Goal: Task Accomplishment & Management: Manage account settings

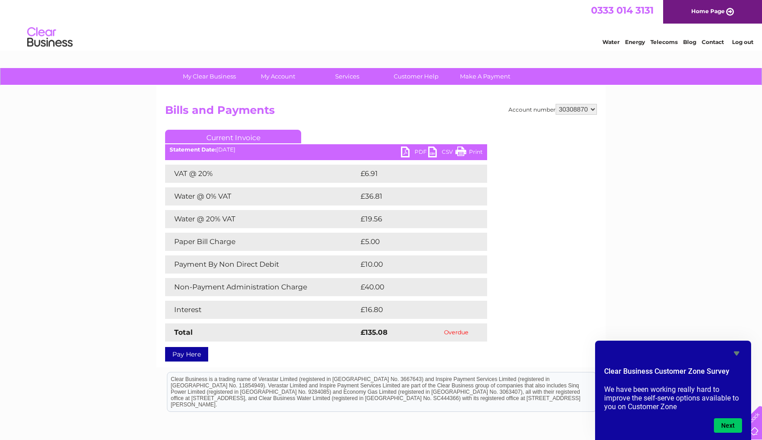
click at [466, 115] on h2 "Bills and Payments" at bounding box center [381, 112] width 432 height 17
click at [405, 154] on link "PDF" at bounding box center [414, 152] width 27 height 13
click at [729, 422] on button "Next" at bounding box center [727, 425] width 28 height 15
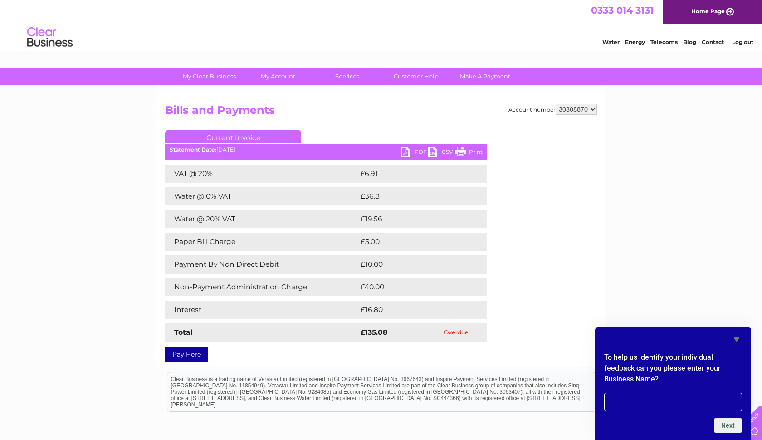
click at [409, 149] on link "PDF" at bounding box center [414, 152] width 27 height 13
click at [283, 77] on link "My Account" at bounding box center [278, 76] width 75 height 17
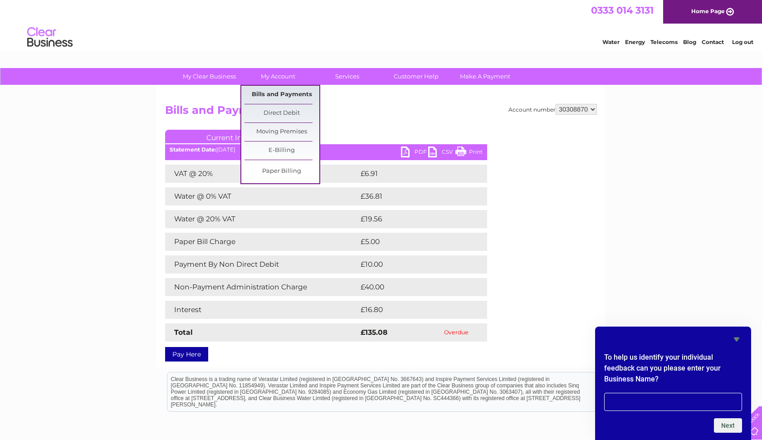
click at [274, 92] on link "Bills and Payments" at bounding box center [281, 95] width 75 height 18
click at [291, 95] on link "Bills and Payments" at bounding box center [281, 95] width 75 height 18
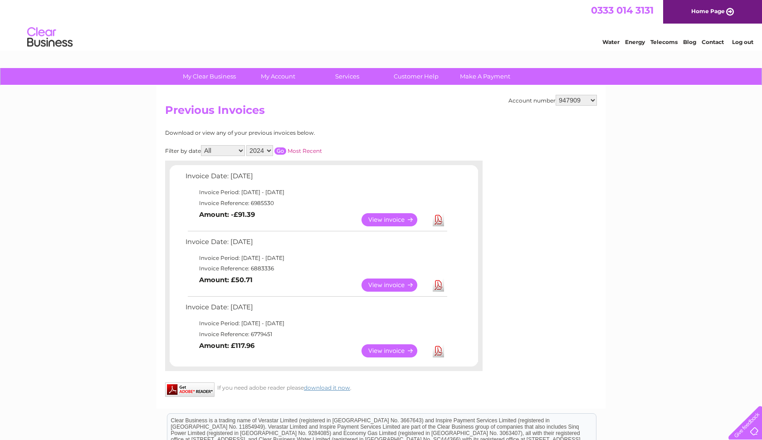
select select "30308870"
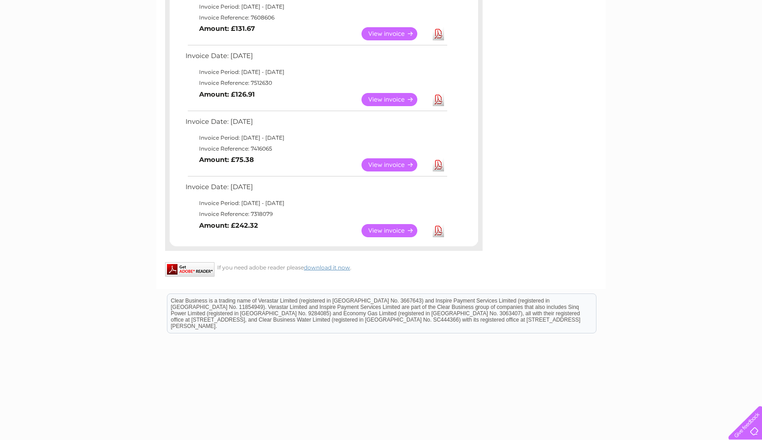
scroll to position [447, 0]
click at [389, 224] on link "View" at bounding box center [394, 230] width 67 height 13
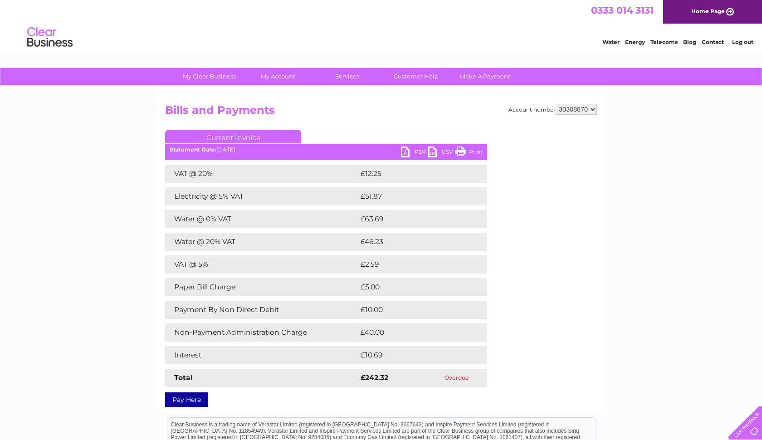
click at [403, 150] on link "PDF" at bounding box center [414, 152] width 27 height 13
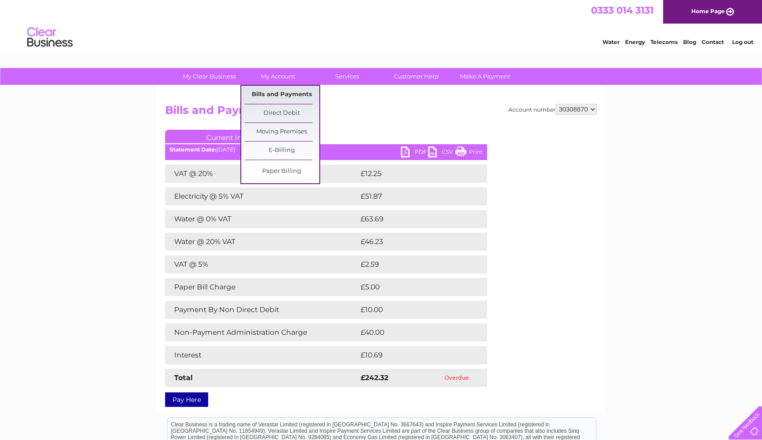
click at [273, 92] on link "Bills and Payments" at bounding box center [281, 95] width 75 height 18
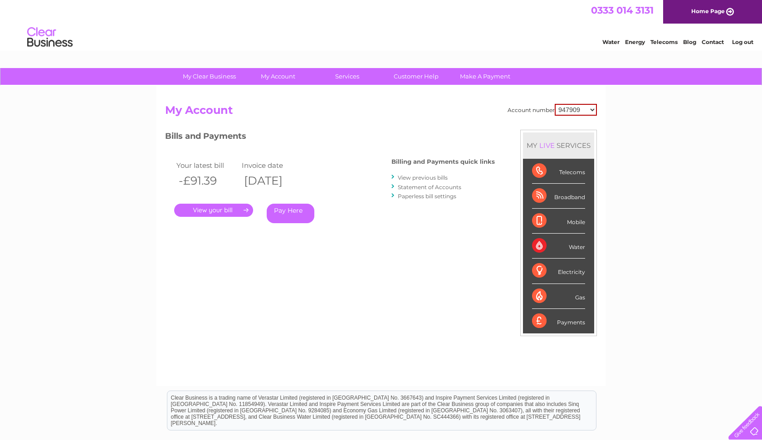
select select "30308870"
select select "947909"
